Goal: Task Accomplishment & Management: Manage account settings

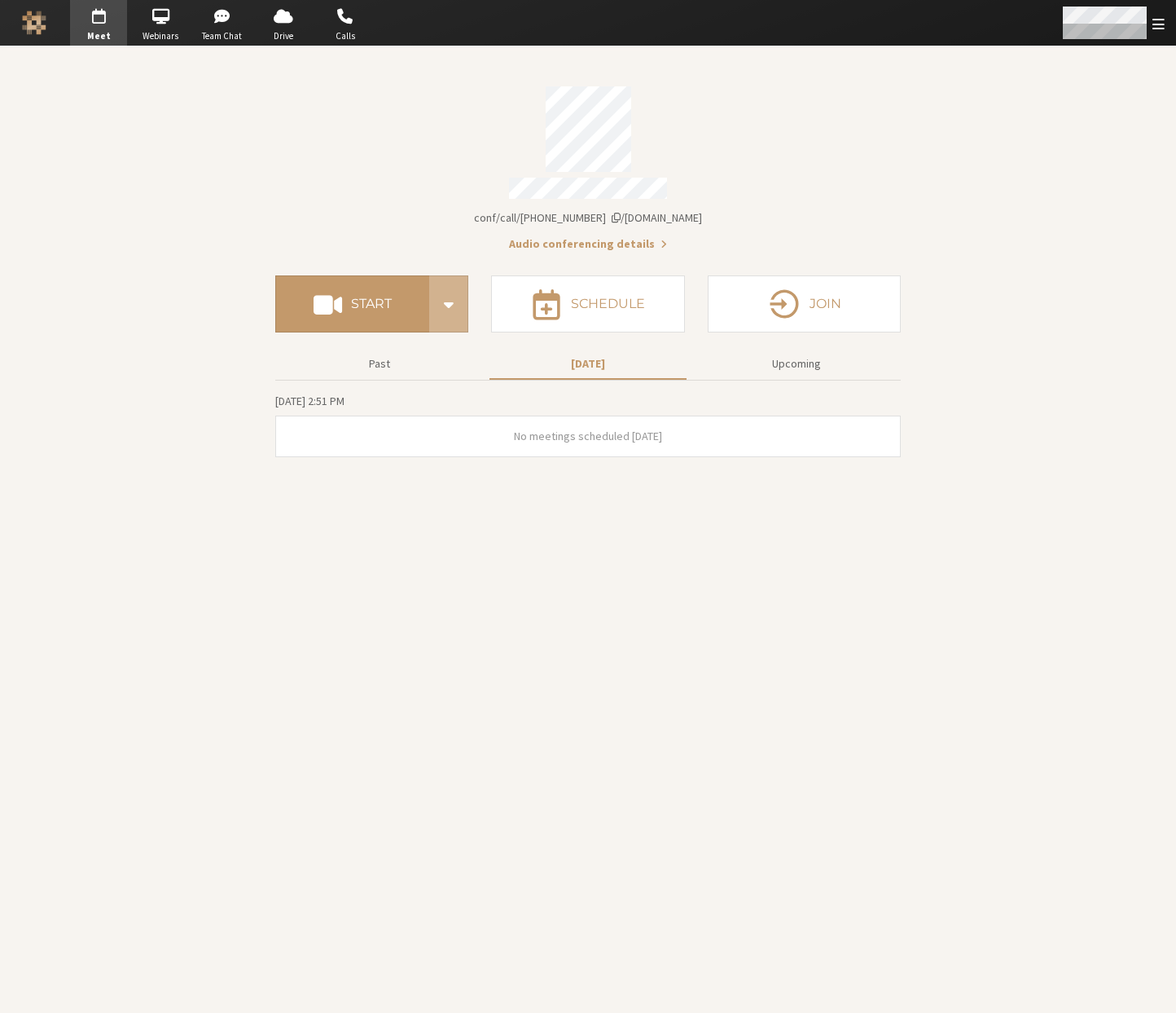
click at [1159, 30] on span "Open menu" at bounding box center [1159, 24] width 13 height 15
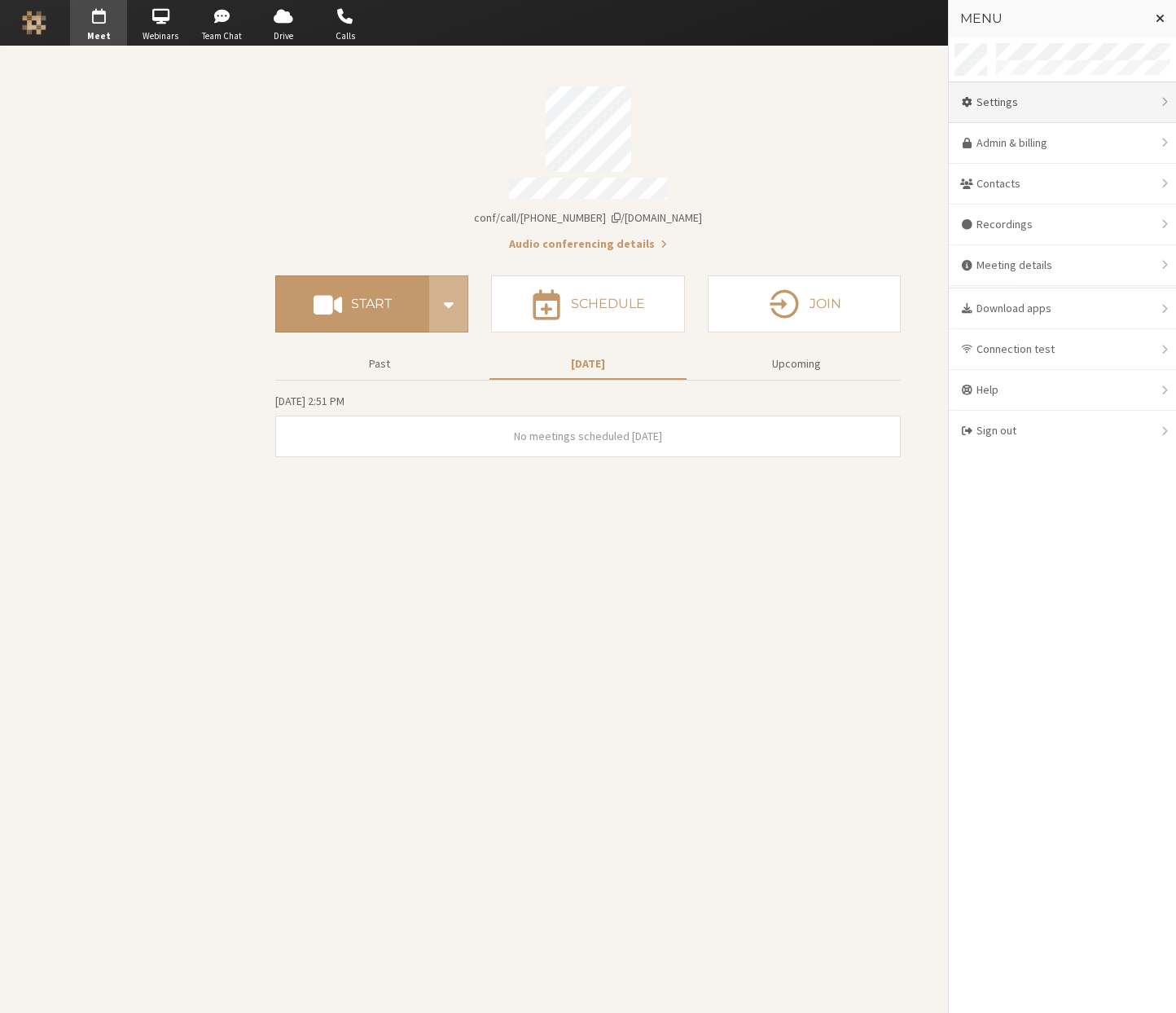
click at [1061, 102] on div "Settings" at bounding box center [1063, 103] width 227 height 40
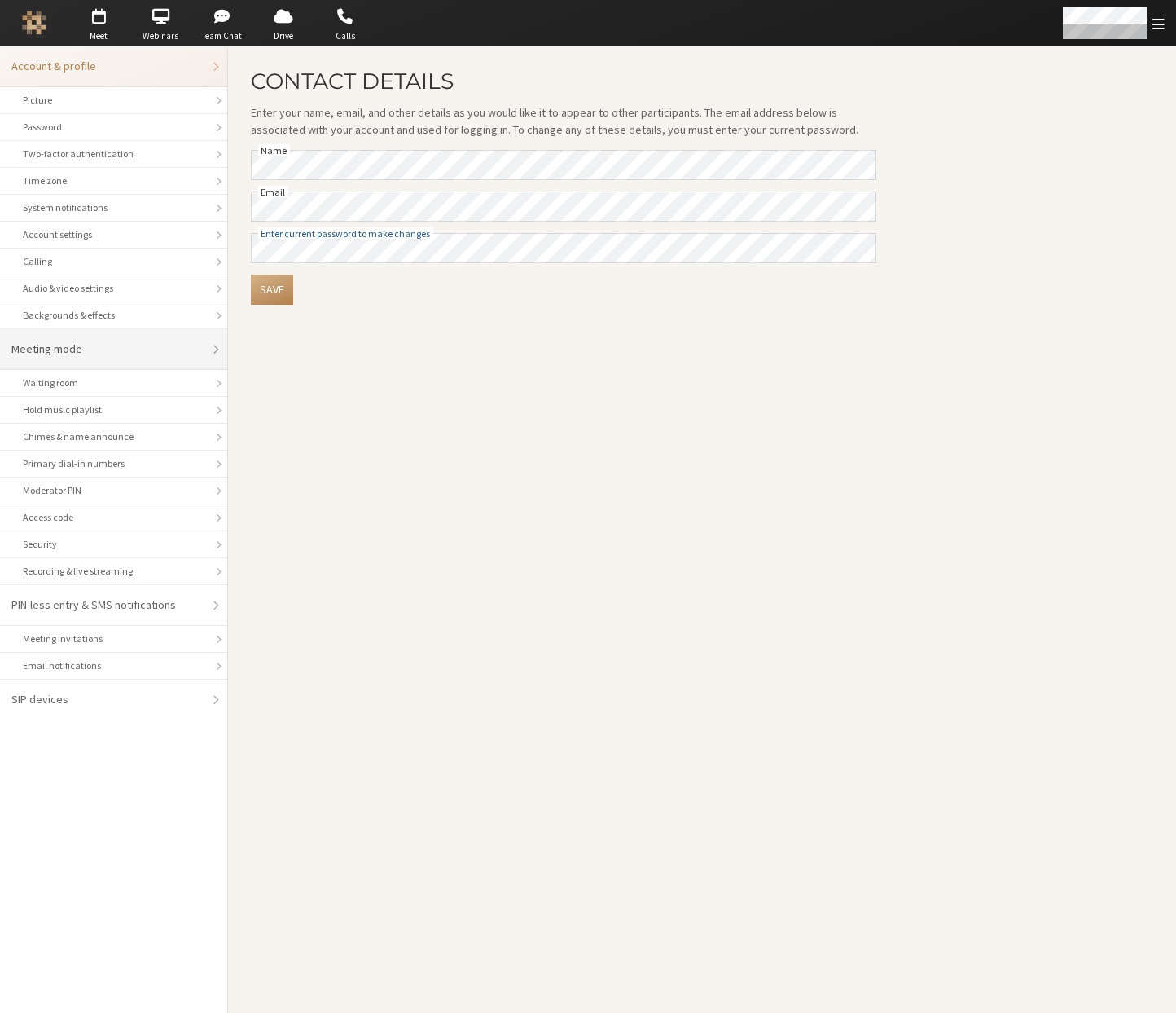
click at [61, 346] on div "Meeting mode" at bounding box center [108, 349] width 193 height 17
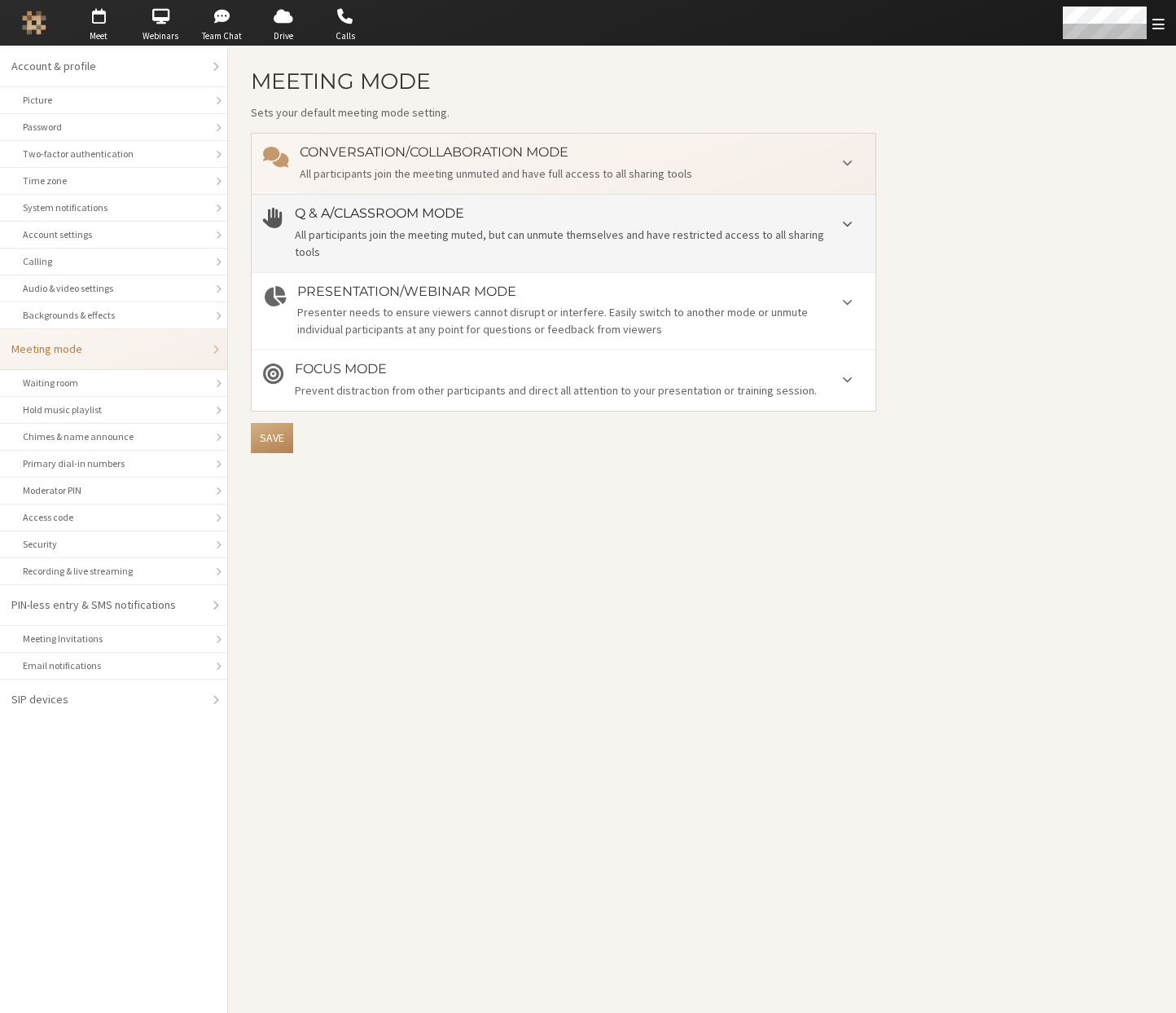
click at [619, 229] on div "All participants join the meeting muted, but can unmute themselves and have res…" at bounding box center [580, 244] width 569 height 35
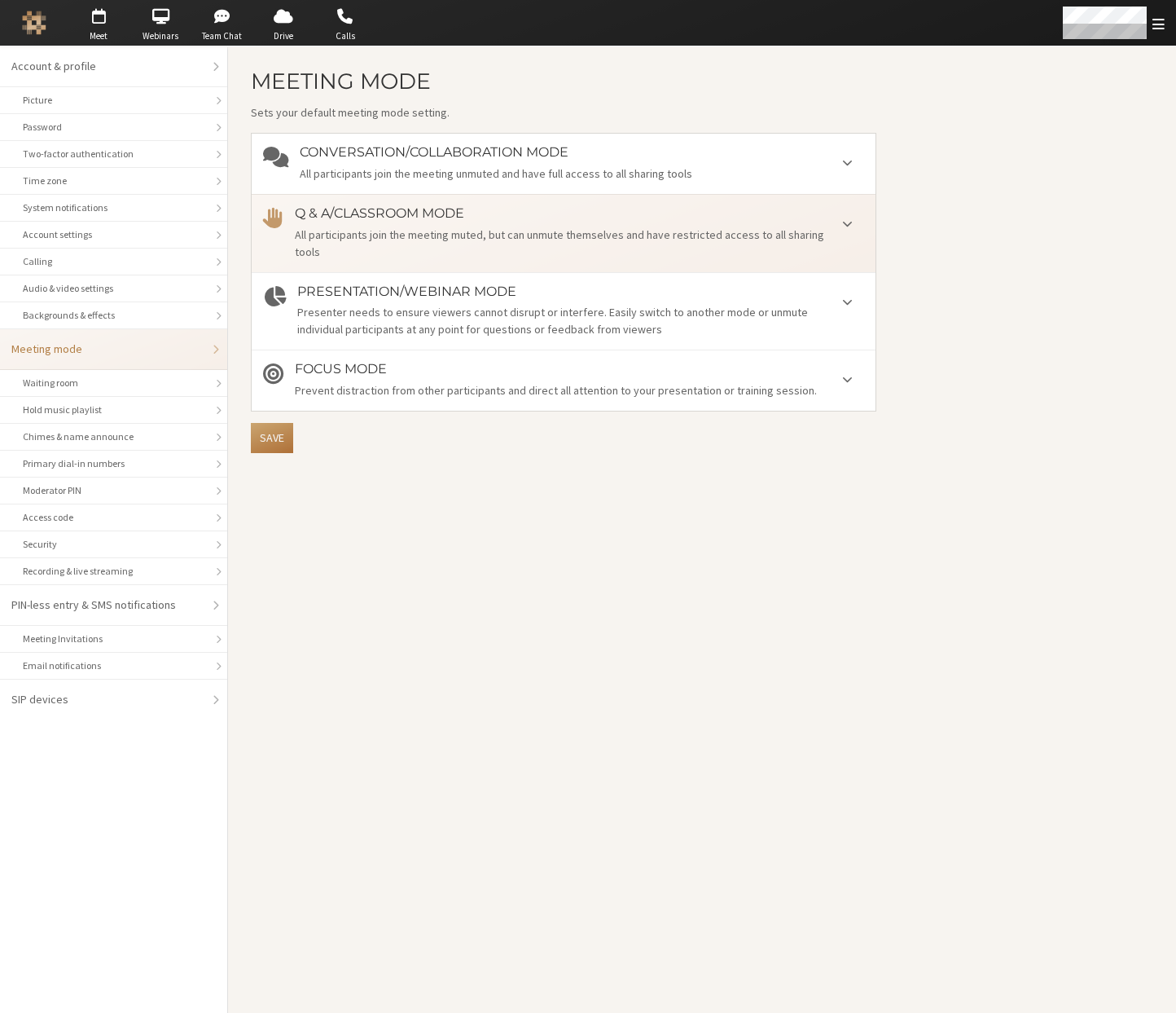
click at [275, 437] on button "Save" at bounding box center [272, 438] width 42 height 30
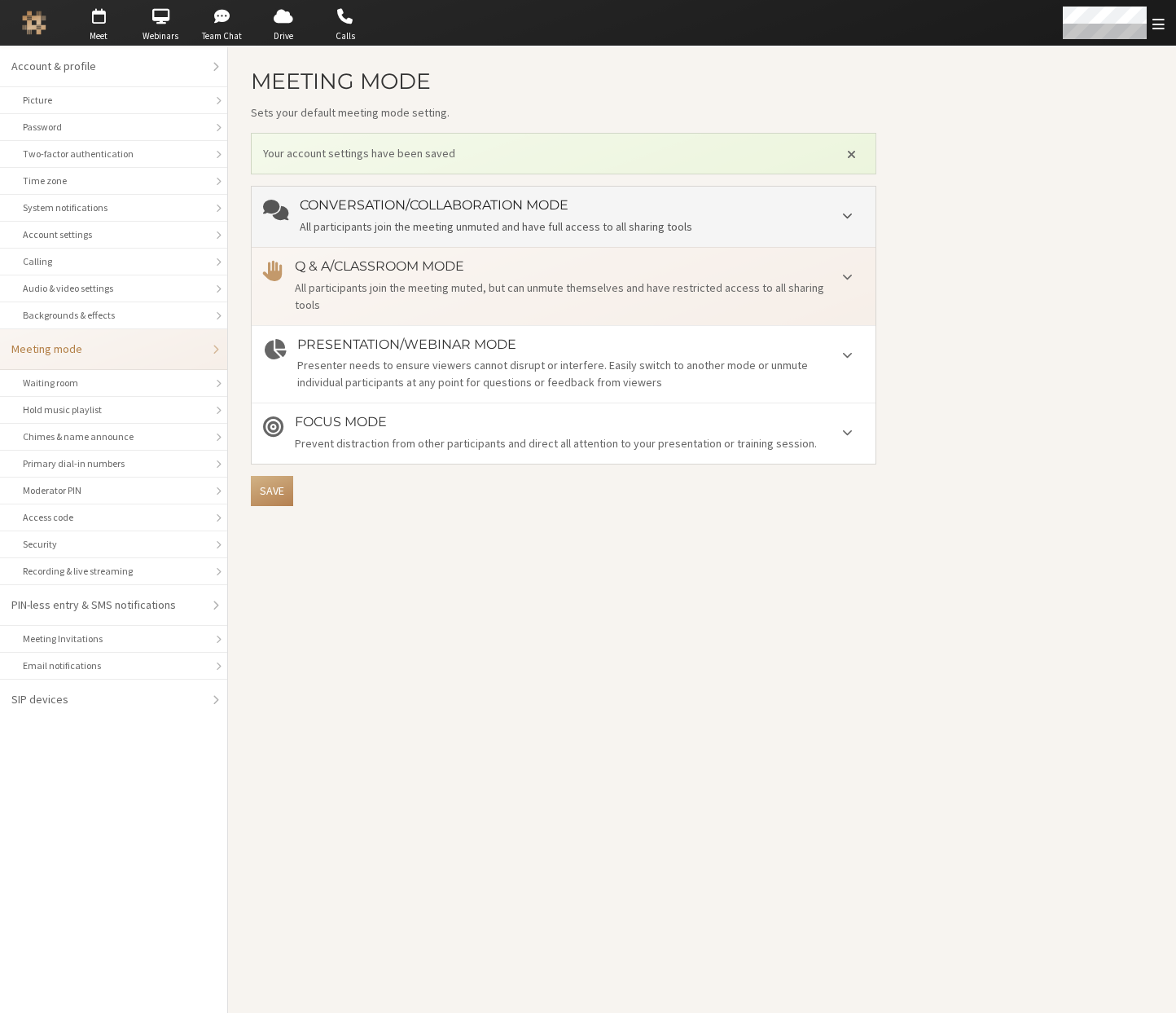
click at [494, 224] on div "All participants join the meeting unmuted and have full access to all sharing t…" at bounding box center [582, 227] width 564 height 17
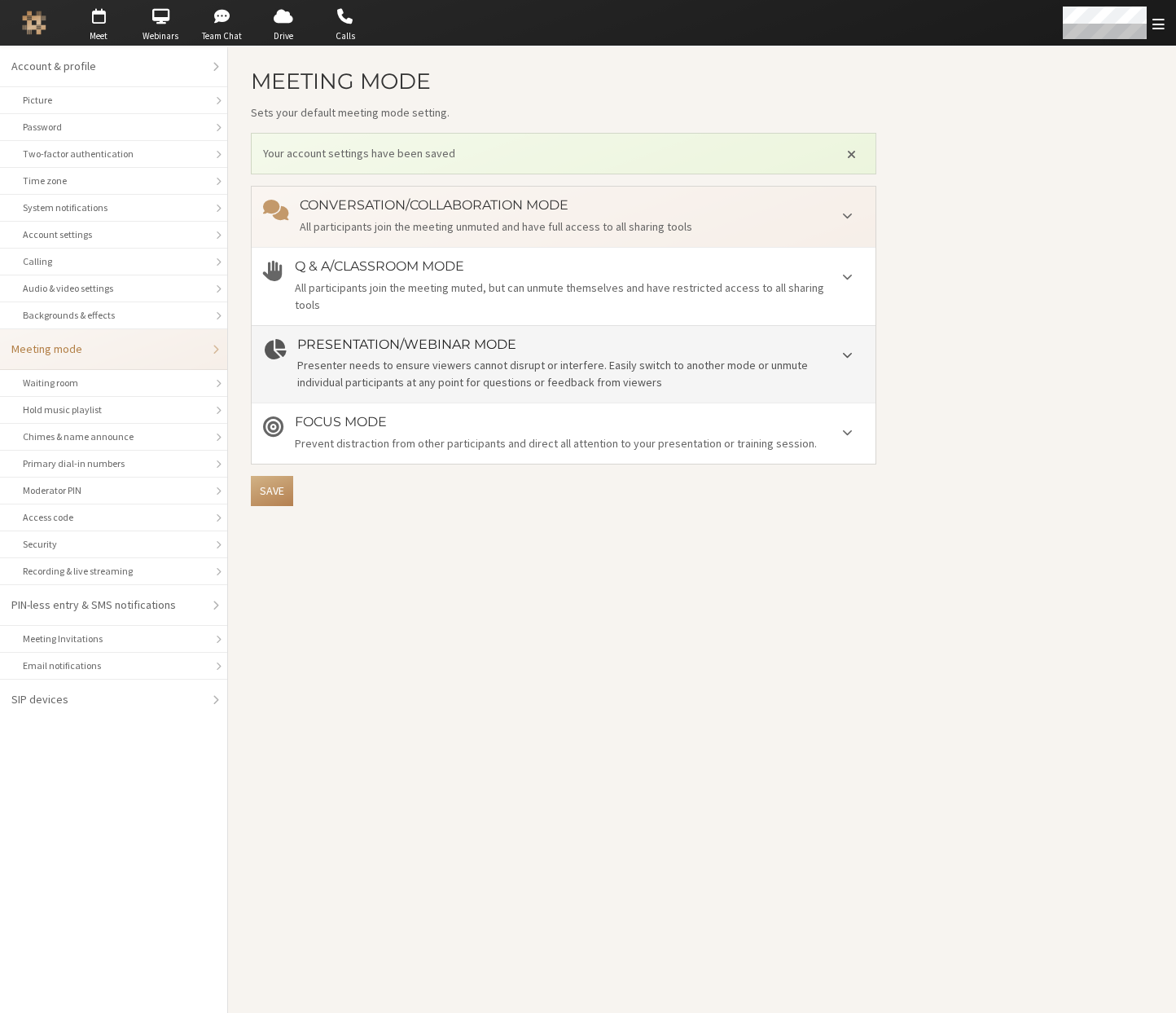
click at [499, 366] on div "Presenter needs to ensure viewers cannot disrupt or interfere. Easily switch to…" at bounding box center [581, 374] width 567 height 35
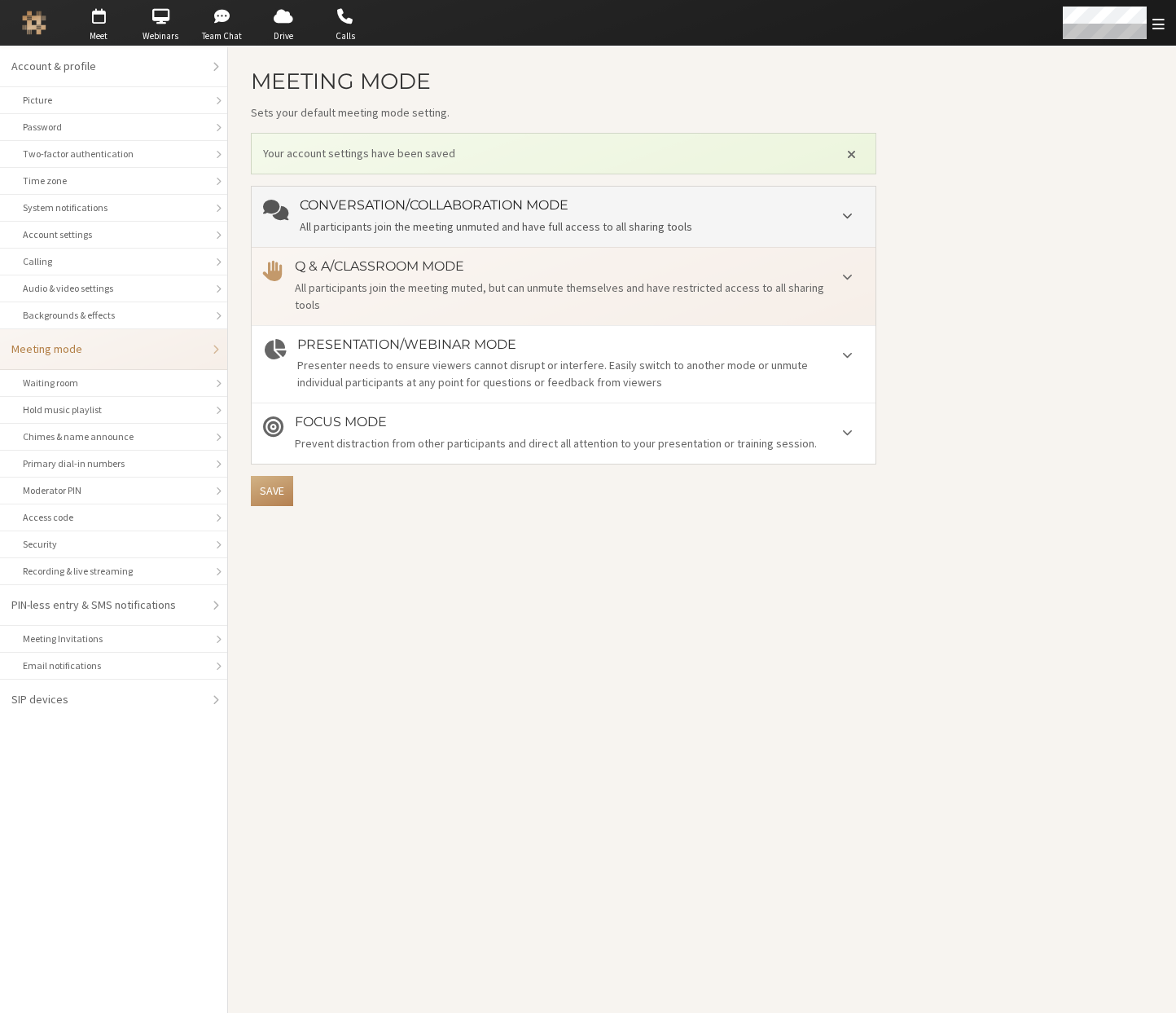
click at [512, 217] on div "Conversation/Collaboration mode All participants join the meeting unmuted and h…" at bounding box center [582, 216] width 564 height 38
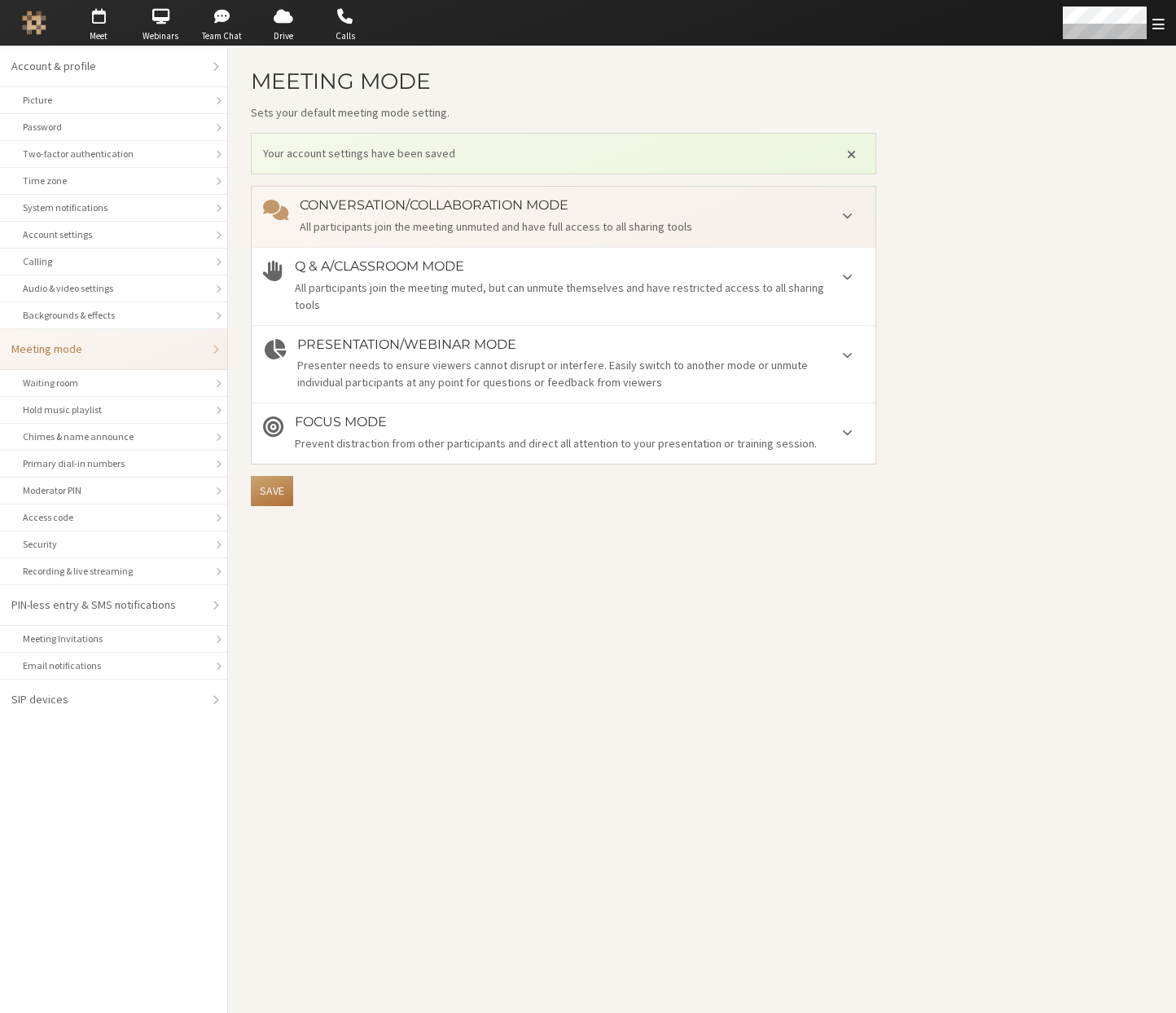
click at [267, 494] on button "Save" at bounding box center [272, 491] width 42 height 30
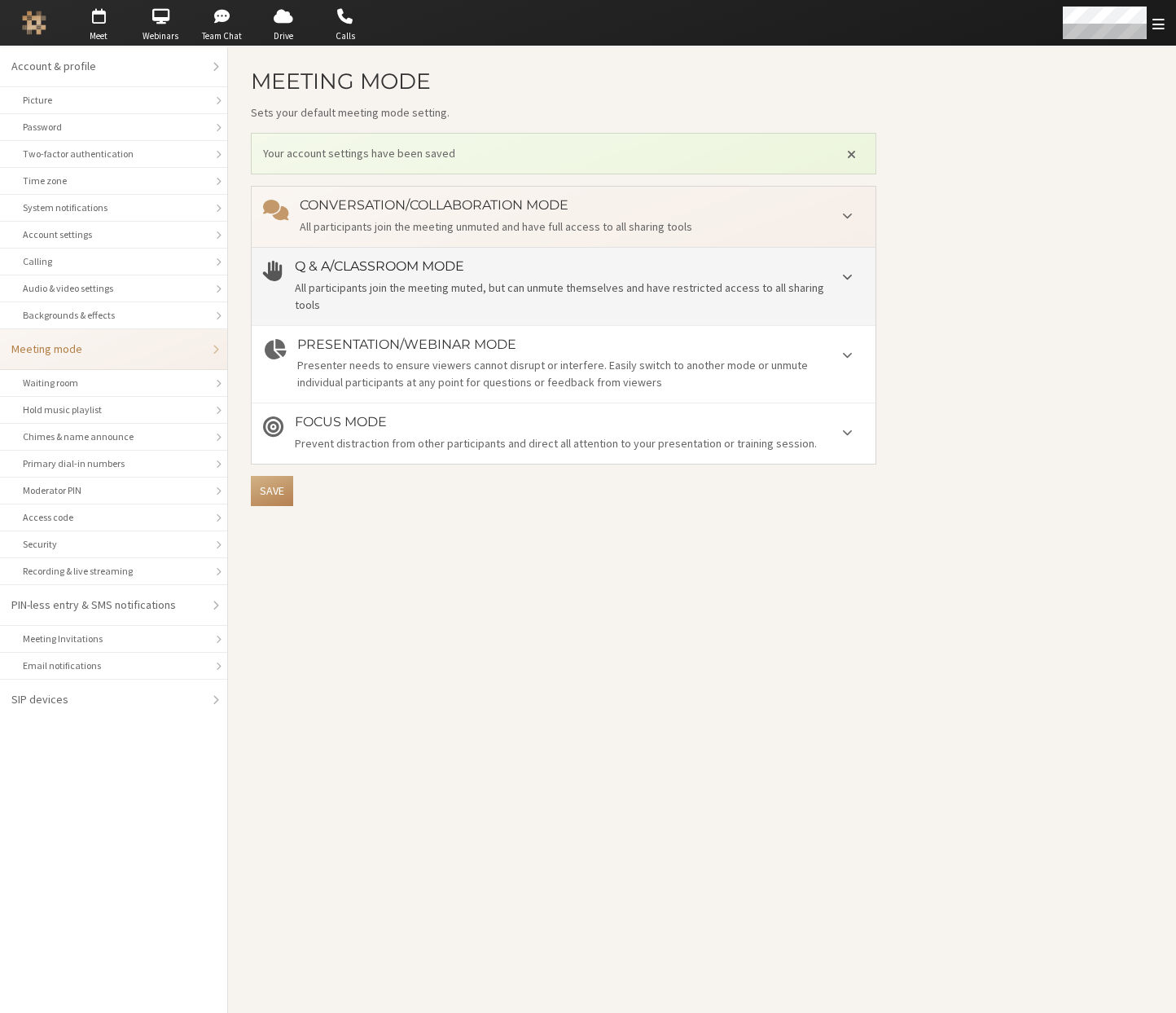
click at [463, 269] on h4 "Q & A/Classroom mode" at bounding box center [580, 266] width 569 height 14
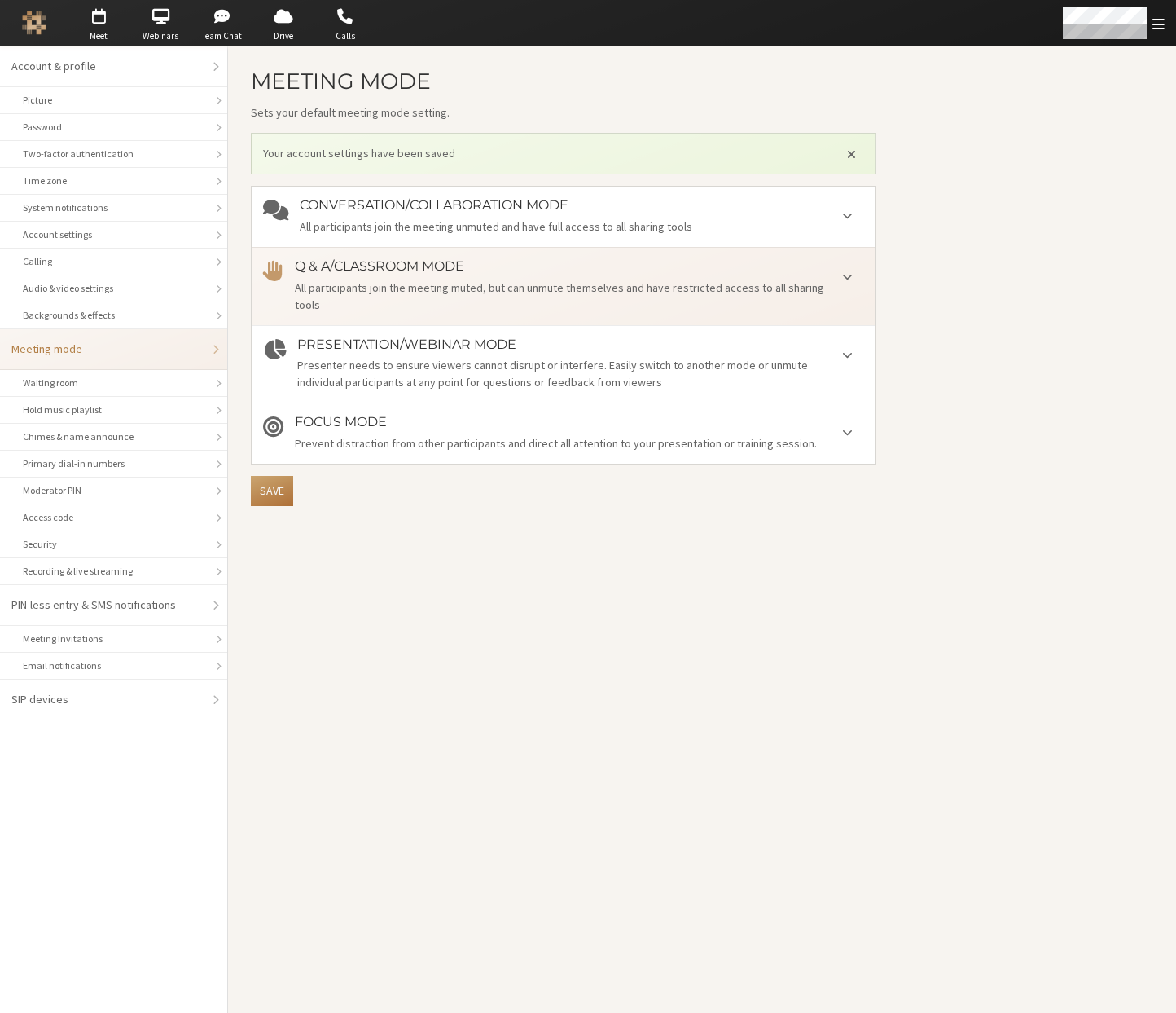
click at [264, 483] on button "Save" at bounding box center [272, 491] width 42 height 30
